Goal: Navigation & Orientation: Find specific page/section

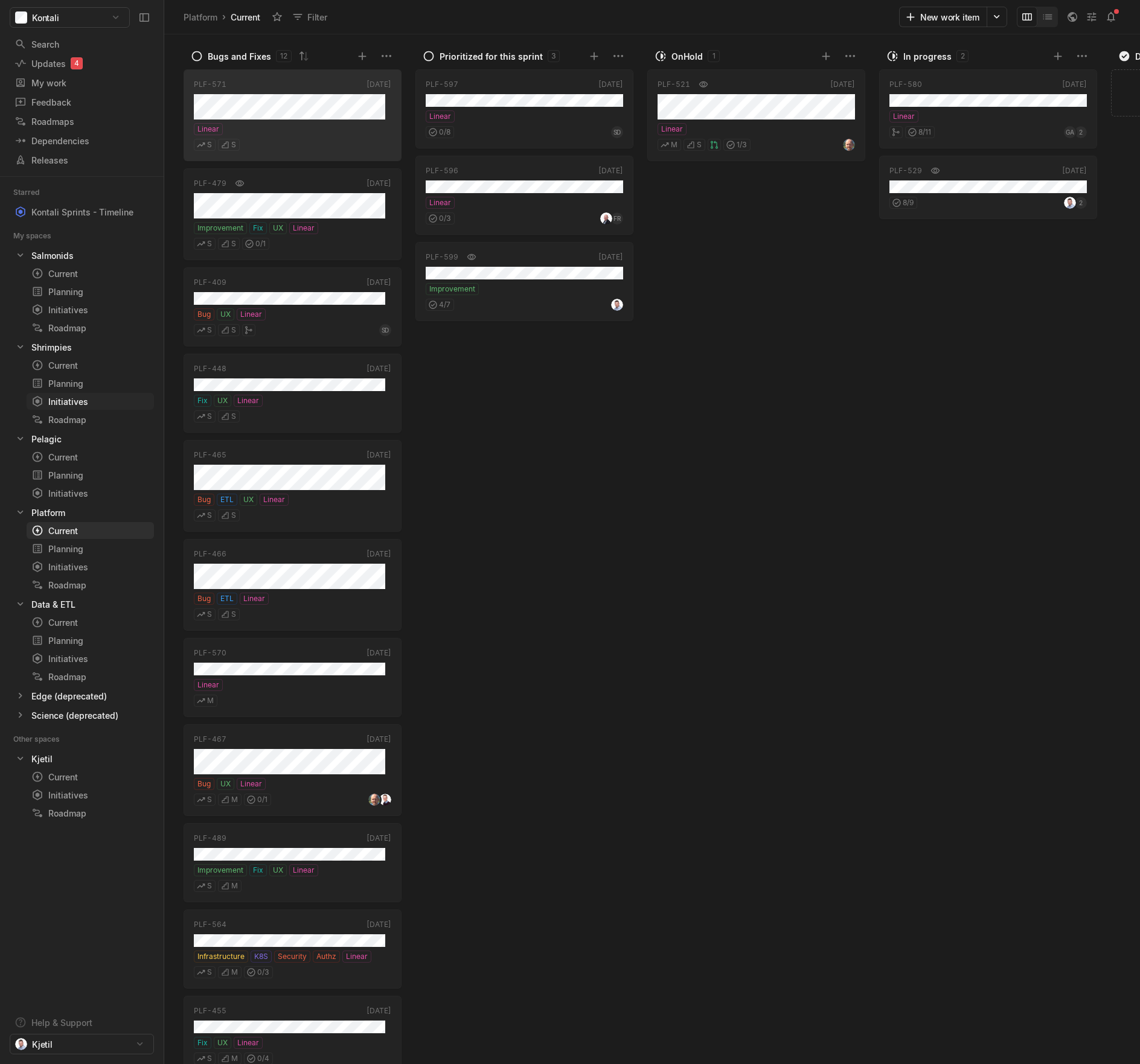
click at [88, 403] on div "Initiatives" at bounding box center [68, 402] width 74 height 13
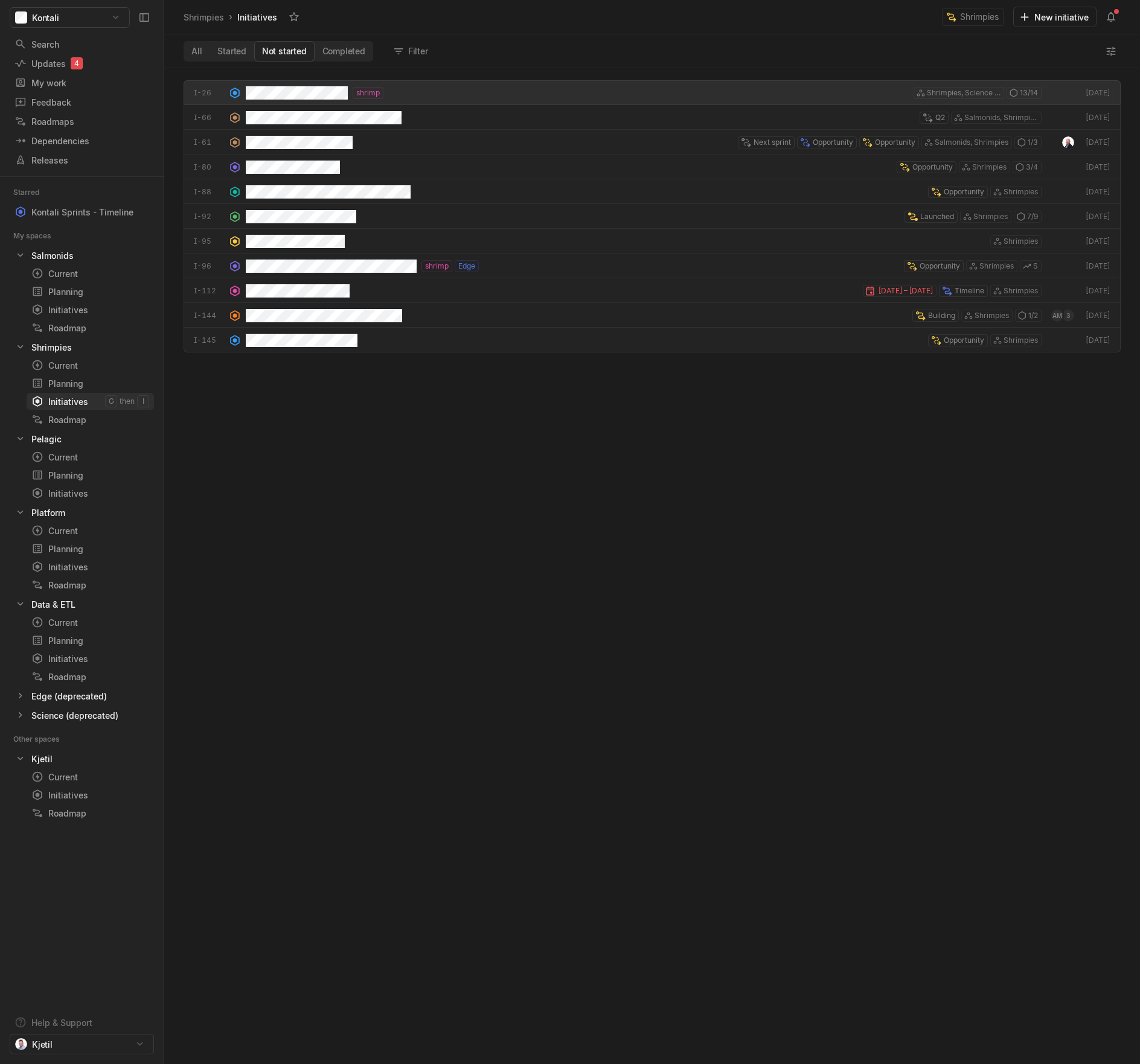
scroll to position [990, 969]
click at [75, 314] on div "Initiatives" at bounding box center [68, 310] width 74 height 13
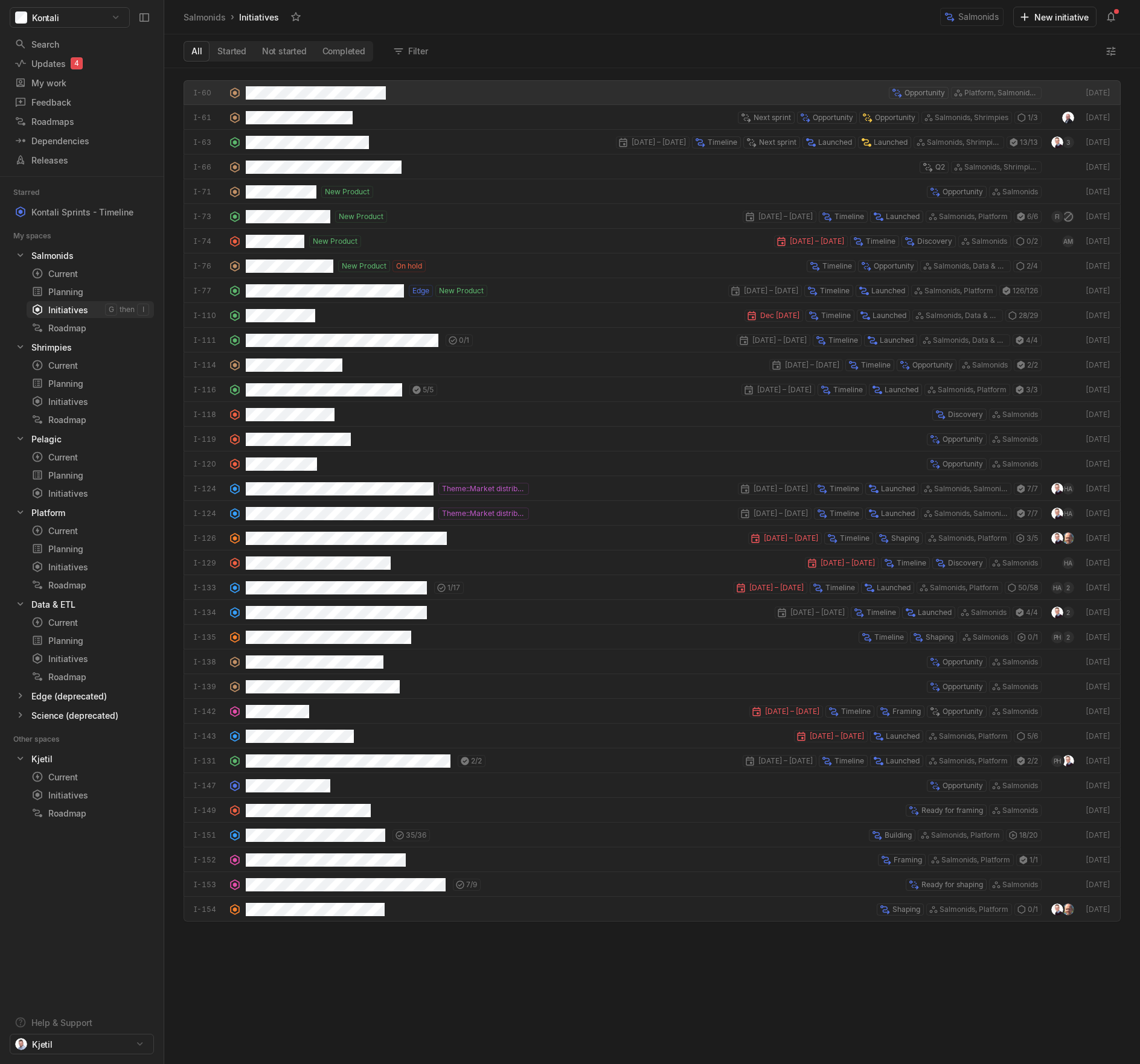
scroll to position [990, 969]
click at [78, 320] on link "Roadmap" at bounding box center [90, 328] width 127 height 17
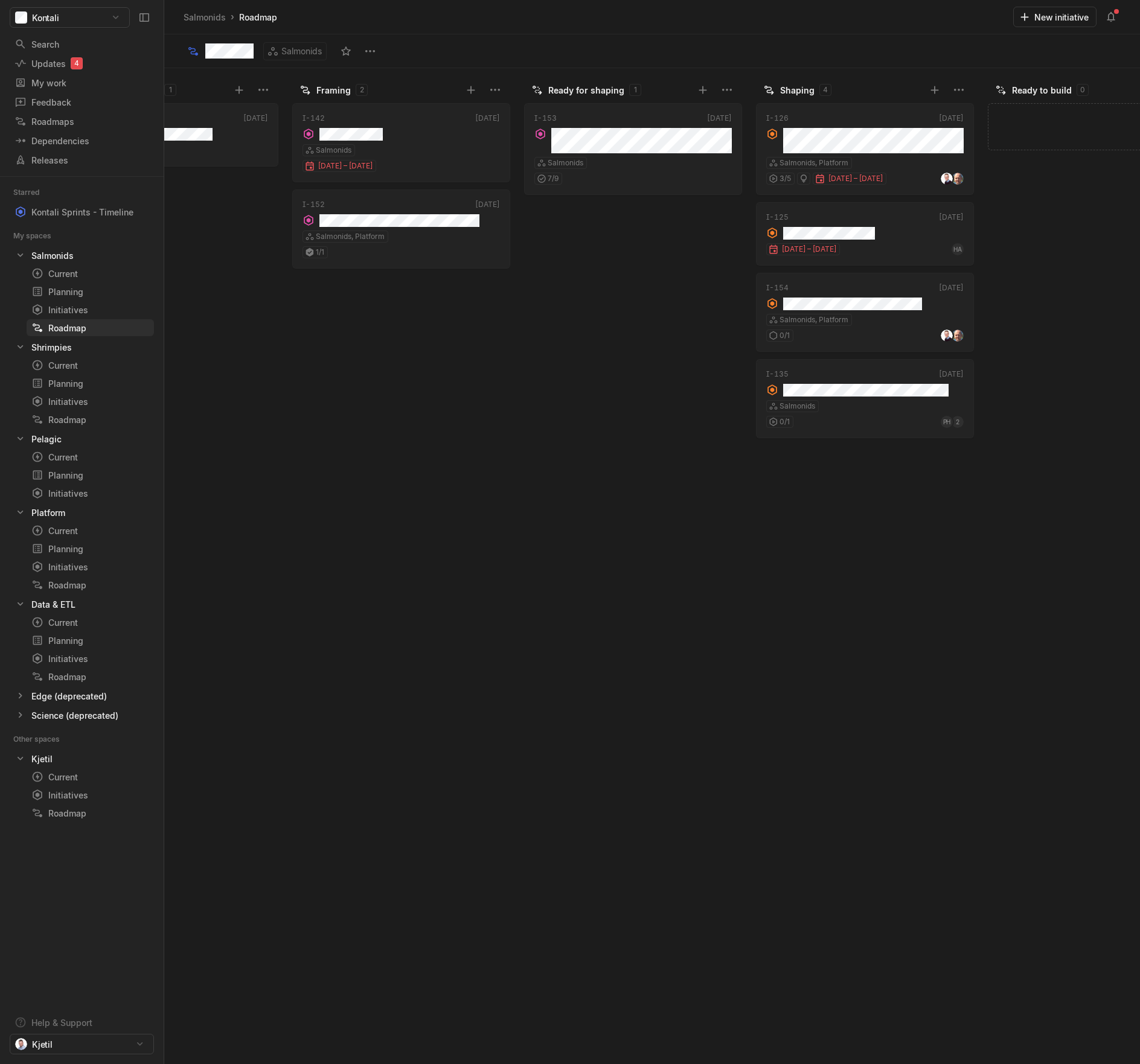
scroll to position [0, 664]
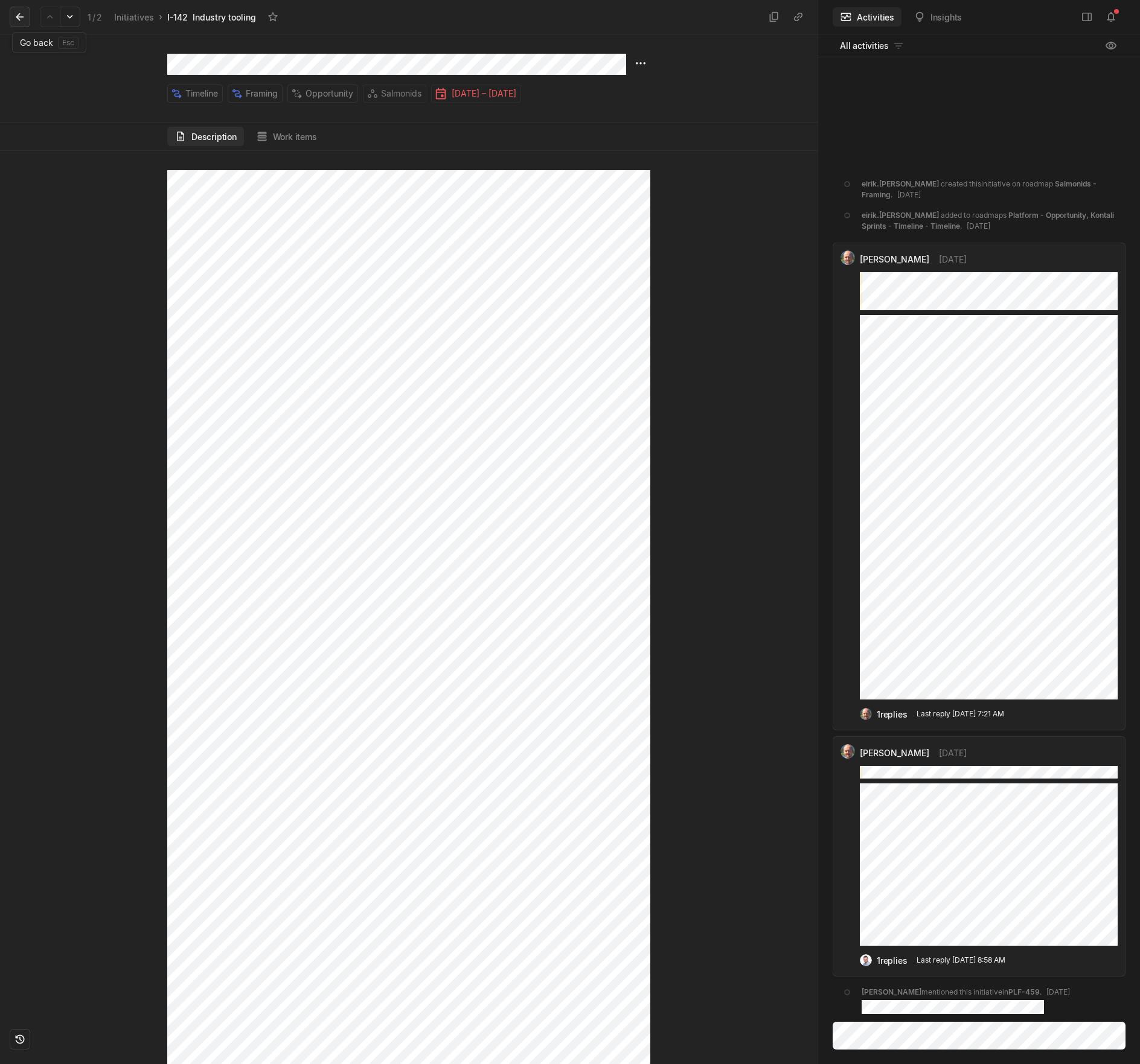
click at [23, 22] on icon at bounding box center [20, 17] width 12 height 12
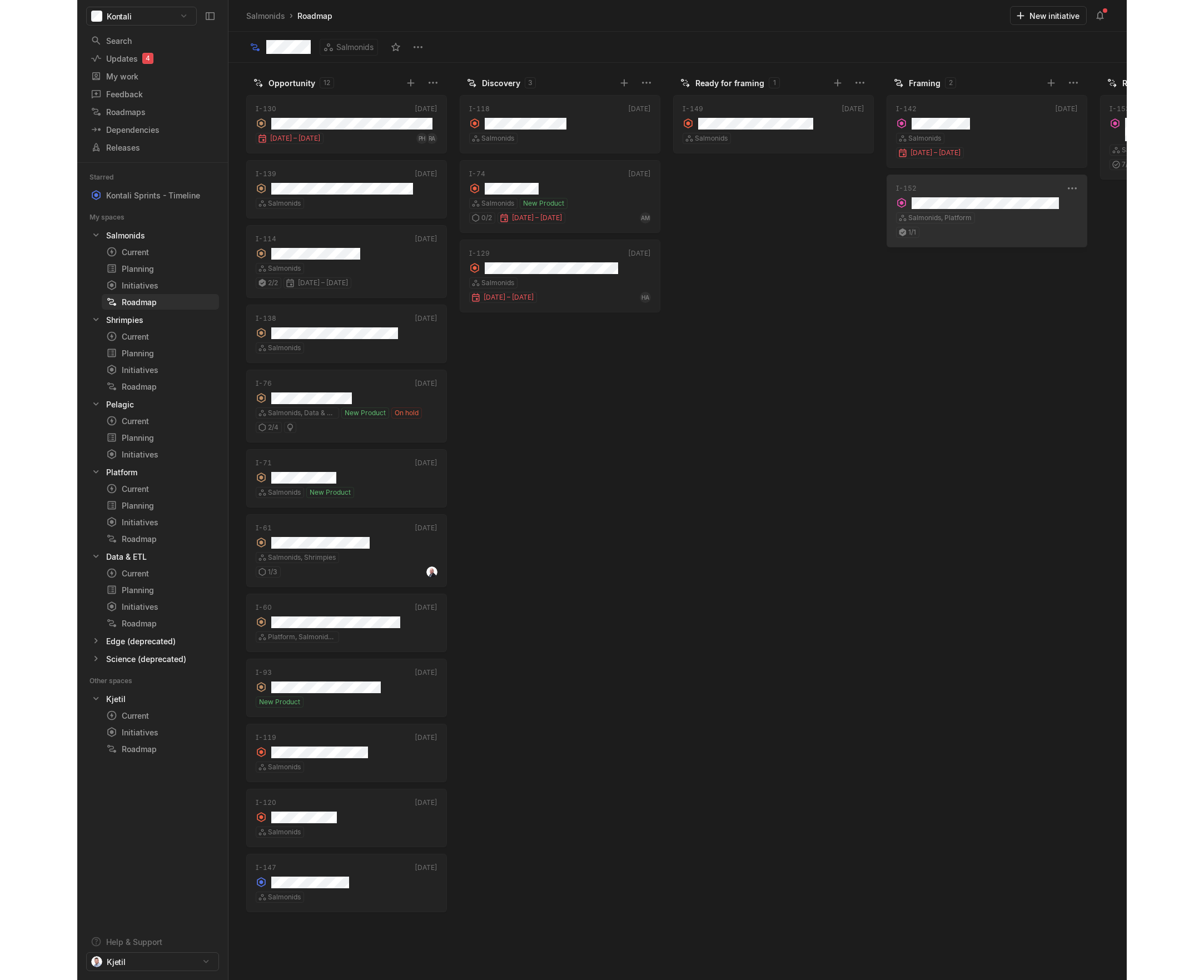
scroll to position [0, 611]
